Goal: Task Accomplishment & Management: Manage account settings

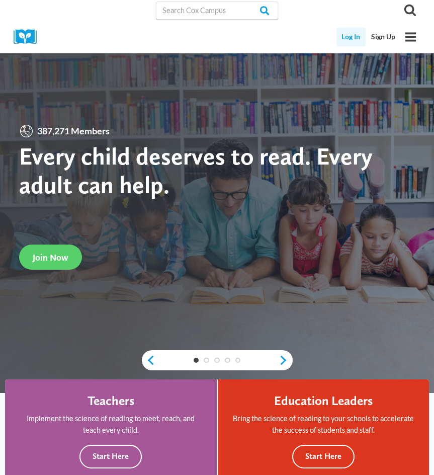
click at [358, 38] on link "Log In" at bounding box center [351, 37] width 30 height 19
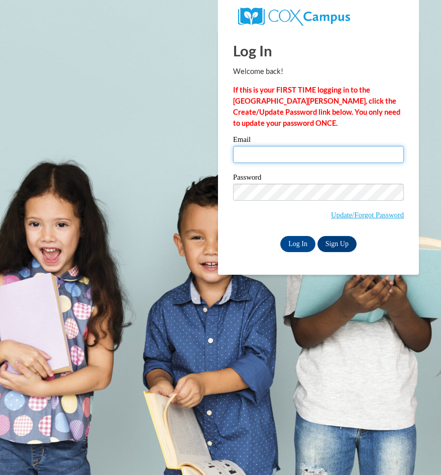
click at [313, 153] on input "Email" at bounding box center [318, 154] width 171 height 17
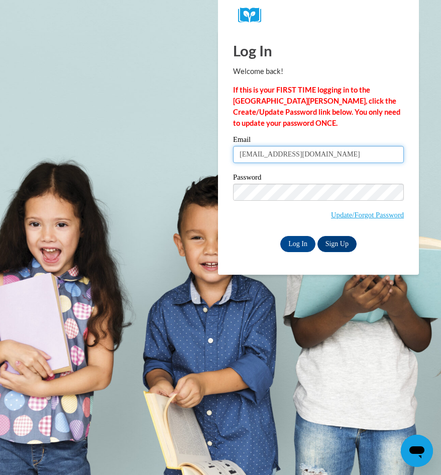
type input "victoria_wozniak@yahoo.com"
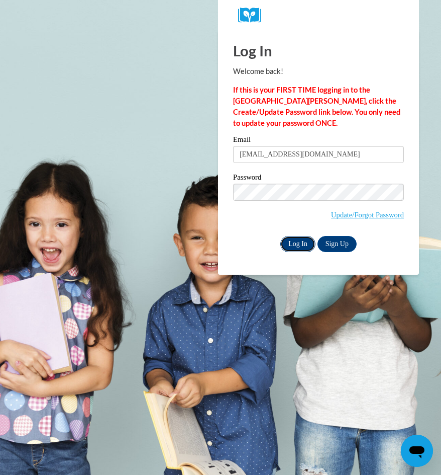
click at [301, 246] on input "Log In" at bounding box center [297, 244] width 35 height 16
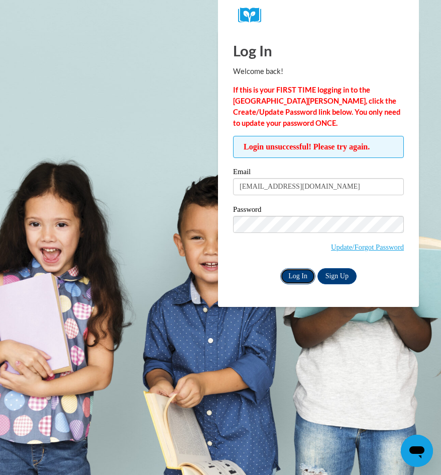
click at [303, 275] on input "Log In" at bounding box center [297, 276] width 35 height 16
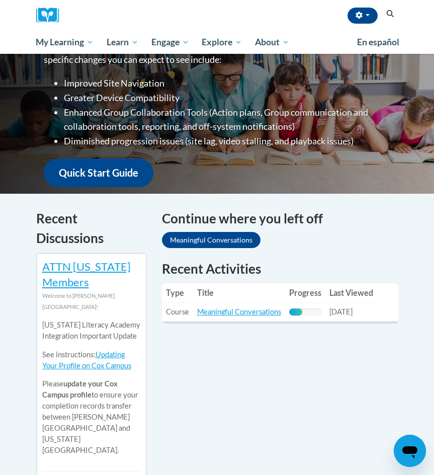
scroll to position [201, 0]
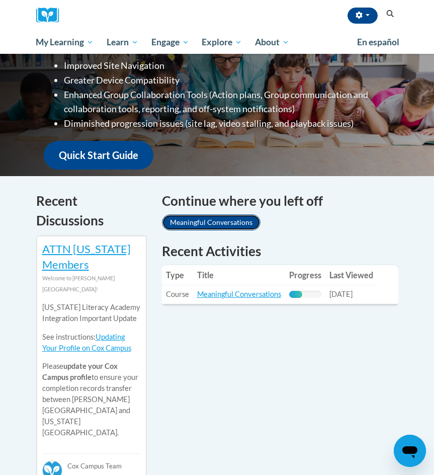
click at [224, 216] on link "Meaningful Conversations" at bounding box center [211, 222] width 99 height 16
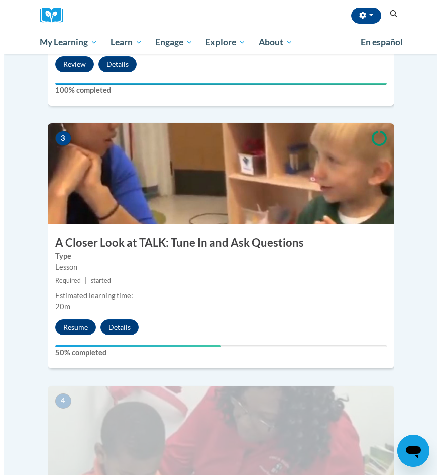
scroll to position [704, 0]
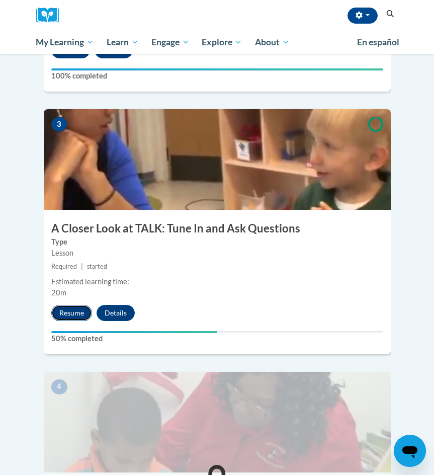
click at [74, 305] on button "Resume" at bounding box center [71, 313] width 41 height 16
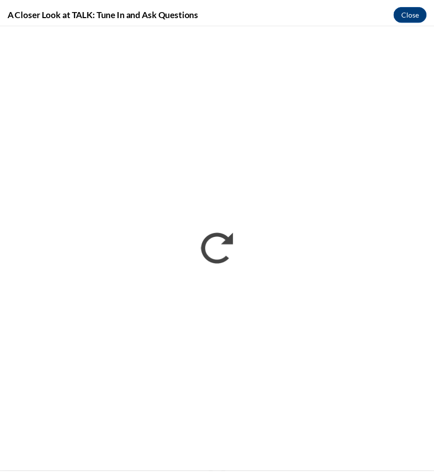
scroll to position [0, 0]
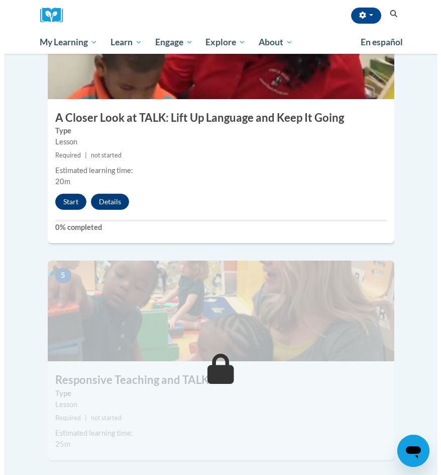
scroll to position [1056, 0]
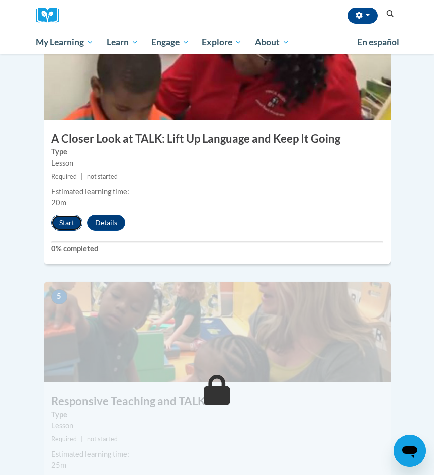
click at [62, 215] on button "Start" at bounding box center [66, 223] width 31 height 16
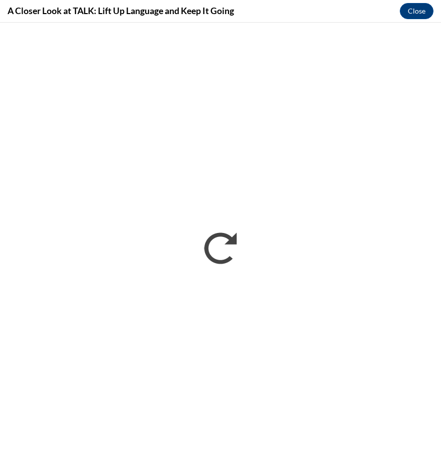
scroll to position [0, 0]
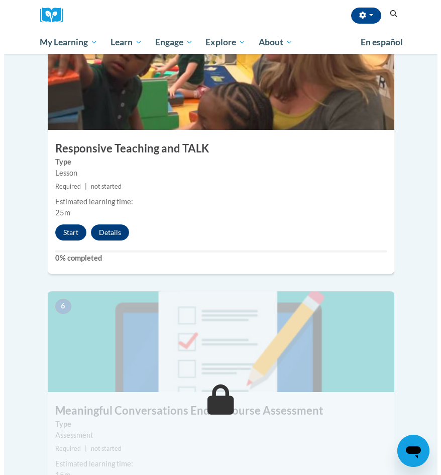
scroll to position [1307, 0]
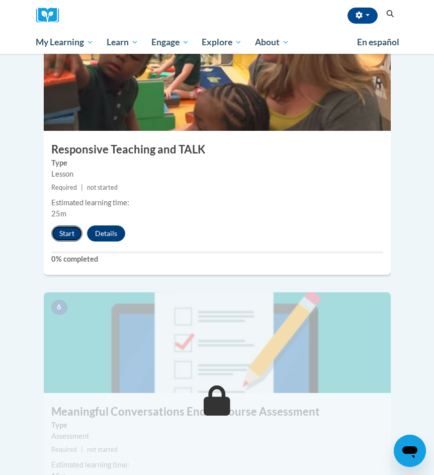
click at [65, 225] on button "Start" at bounding box center [66, 233] width 31 height 16
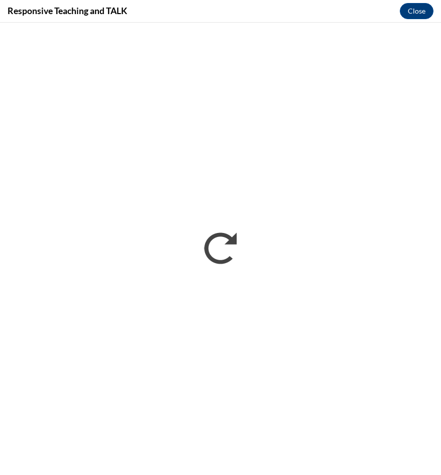
scroll to position [0, 0]
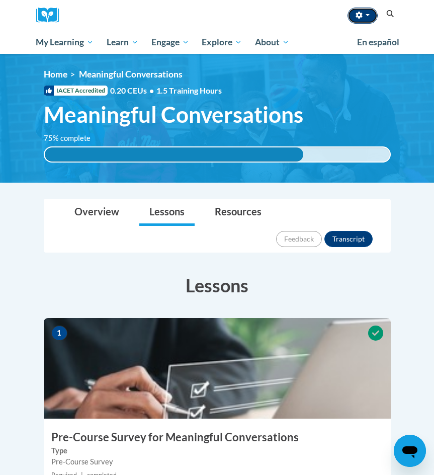
click at [370, 16] on button "button" at bounding box center [362, 16] width 30 height 16
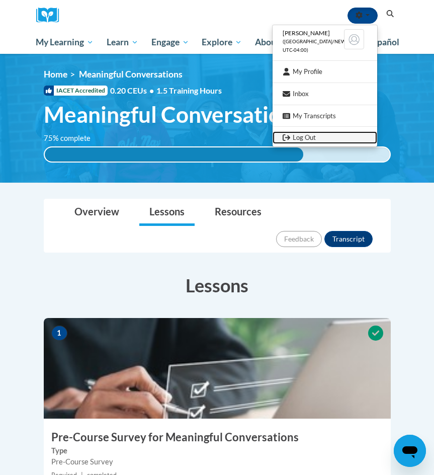
click at [304, 138] on link "Log Out" at bounding box center [324, 137] width 105 height 13
